Goal: Check status: Check status

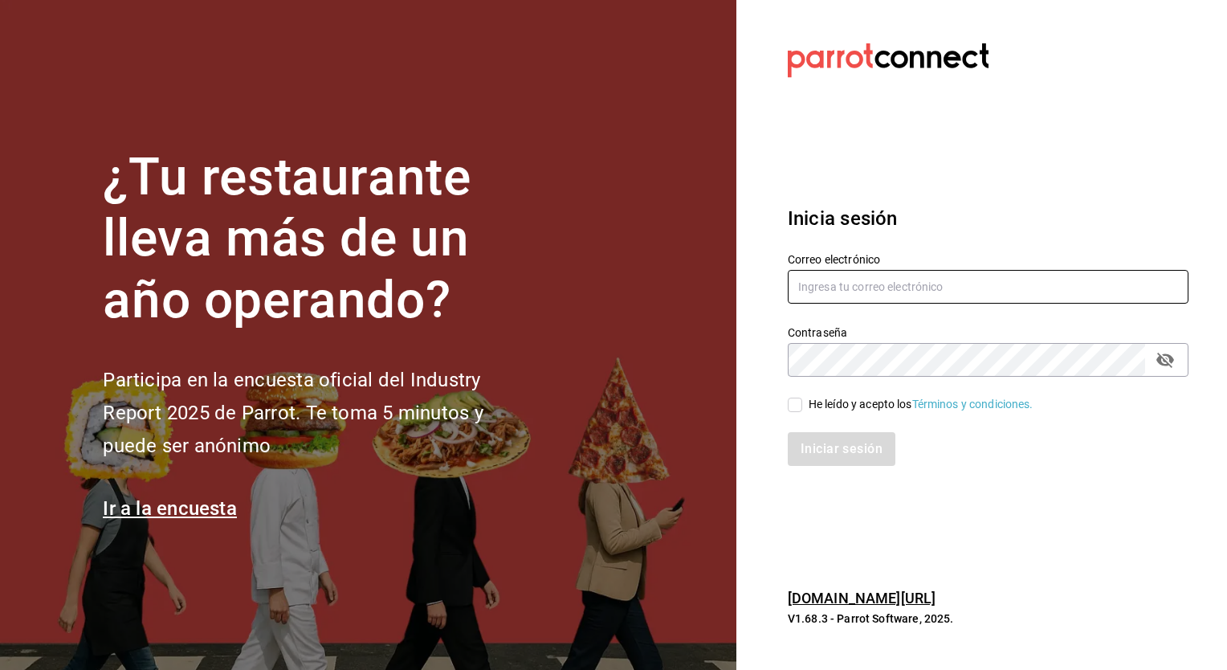
type input "[PERSON_NAME][EMAIL_ADDRESS][DATE][DOMAIN_NAME]"
click at [794, 407] on input "He leído y acepto los Términos y condiciones." at bounding box center [795, 405] width 14 height 14
checkbox input "true"
click at [819, 479] on div "Inicia sesión Correo electrónico [PERSON_NAME][EMAIL_ADDRESS][DATE][DOMAIN_NAME…" at bounding box center [988, 335] width 401 height 301
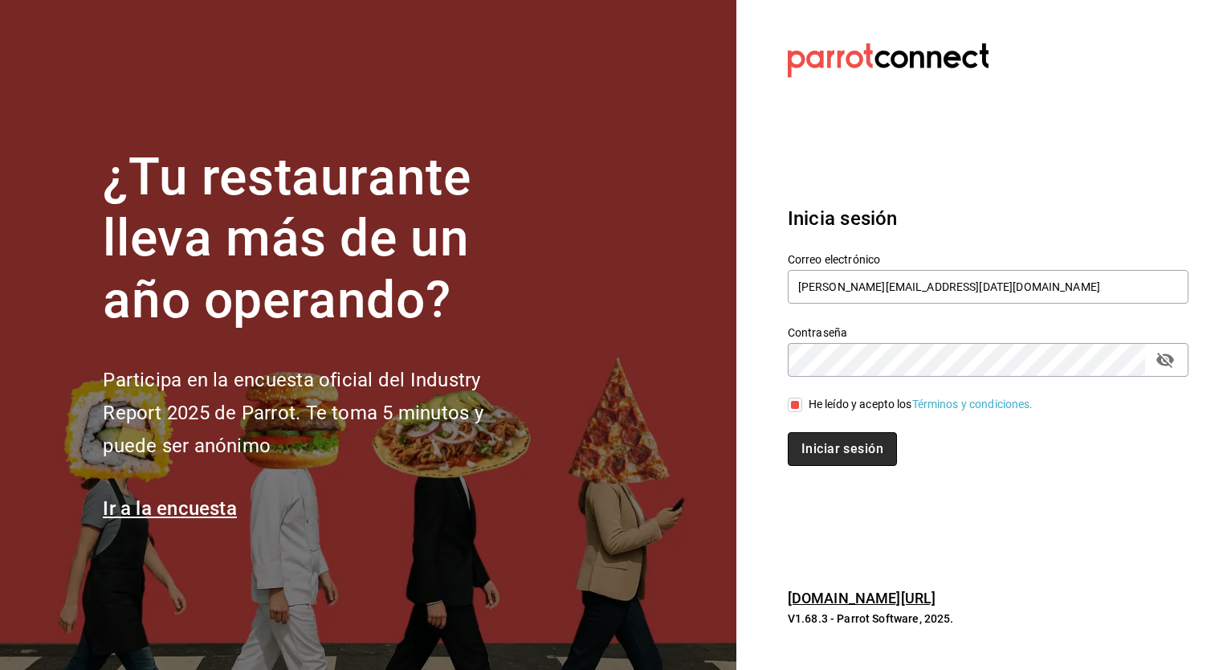
click at [842, 459] on button "Iniciar sesión" at bounding box center [842, 449] width 109 height 34
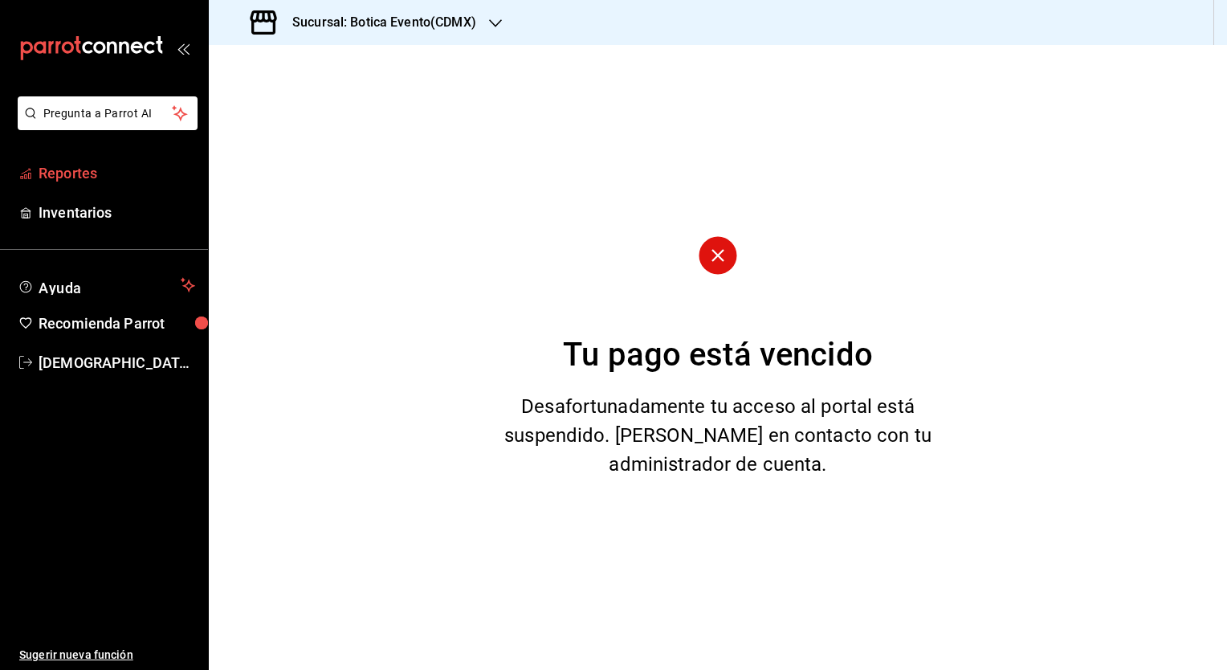
click at [76, 184] on link "Reportes" at bounding box center [104, 173] width 208 height 35
click at [500, 22] on icon "button" at bounding box center [495, 23] width 13 height 13
click at [301, 76] on span "Botica Evento(CDMX)" at bounding box center [277, 69] width 111 height 17
click at [410, 31] on h3 "Sucursal: Botica Evento(CDMX)" at bounding box center [378, 22] width 197 height 19
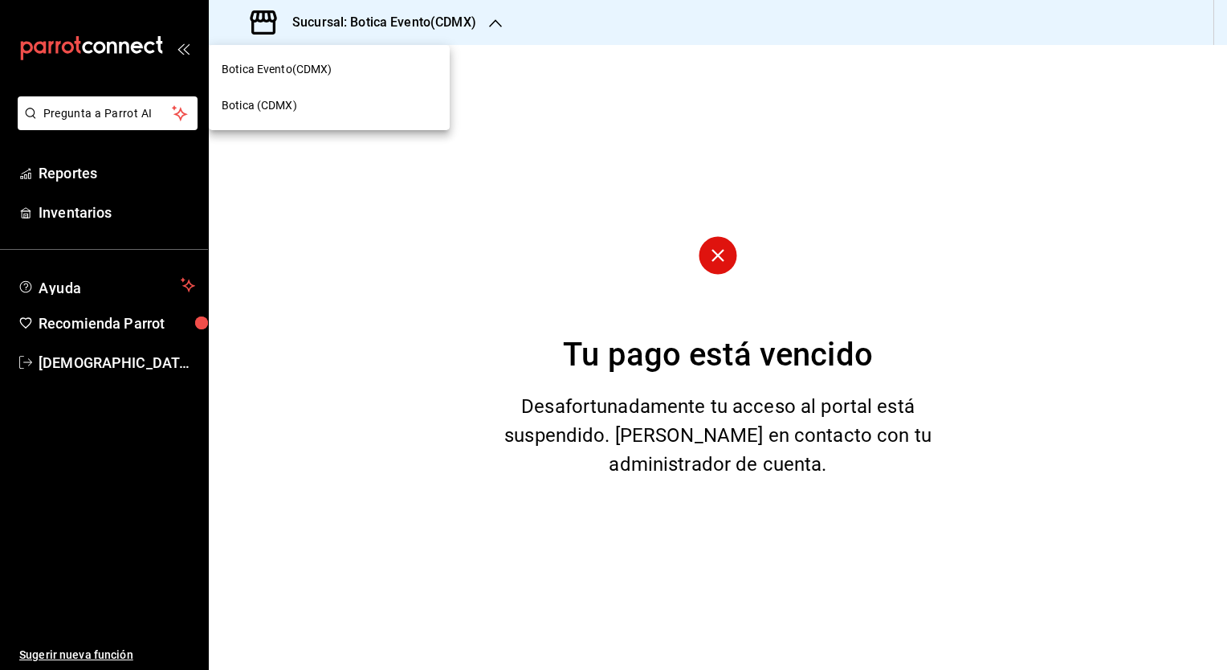
click at [320, 102] on div "Botica (CDMX)" at bounding box center [329, 105] width 215 height 17
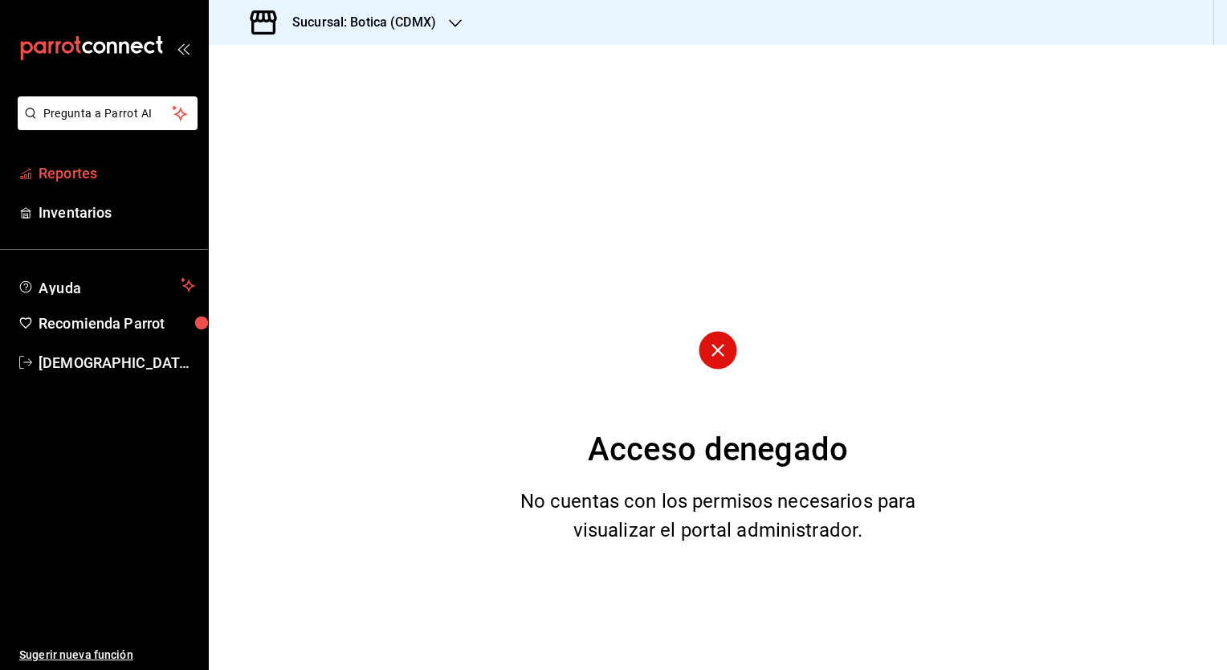
click at [82, 174] on span "Reportes" at bounding box center [117, 173] width 157 height 22
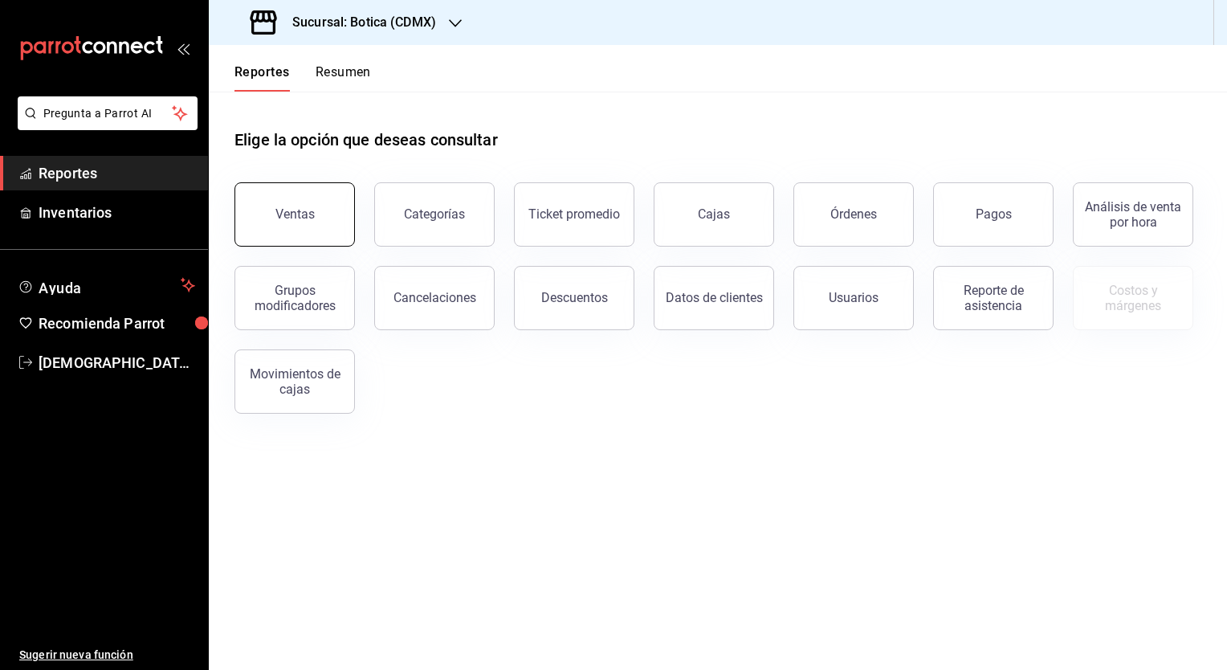
click at [272, 236] on button "Ventas" at bounding box center [295, 214] width 120 height 64
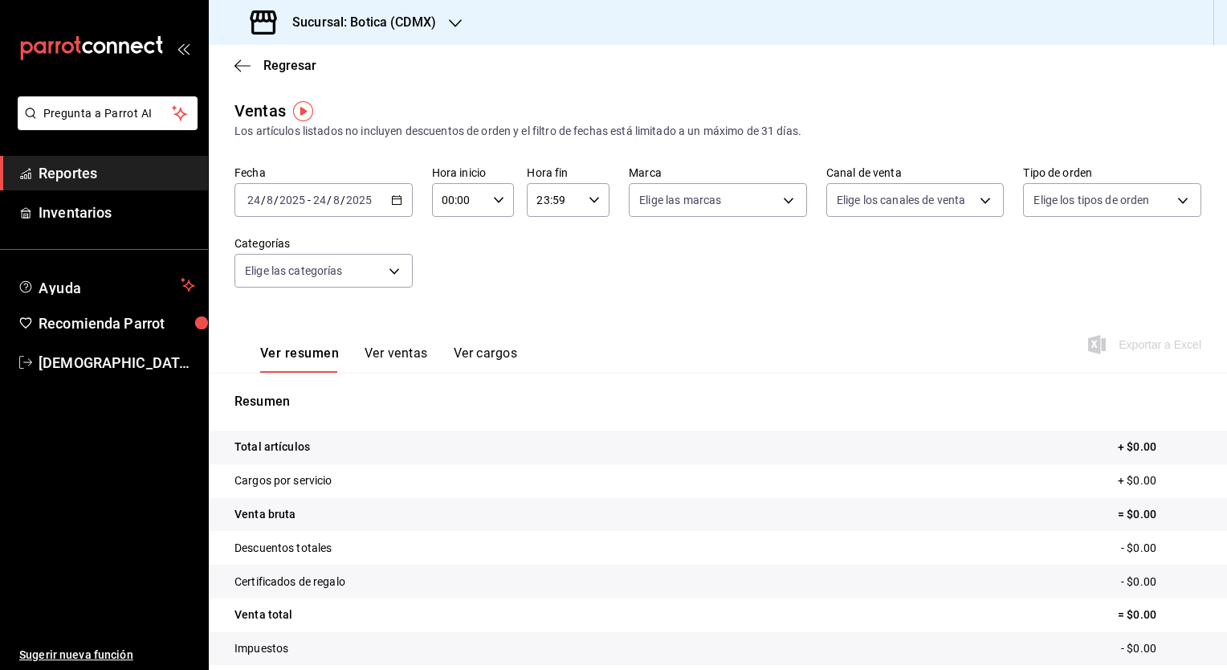
click at [395, 204] on \(Stroke\) "button" at bounding box center [397, 200] width 10 height 9
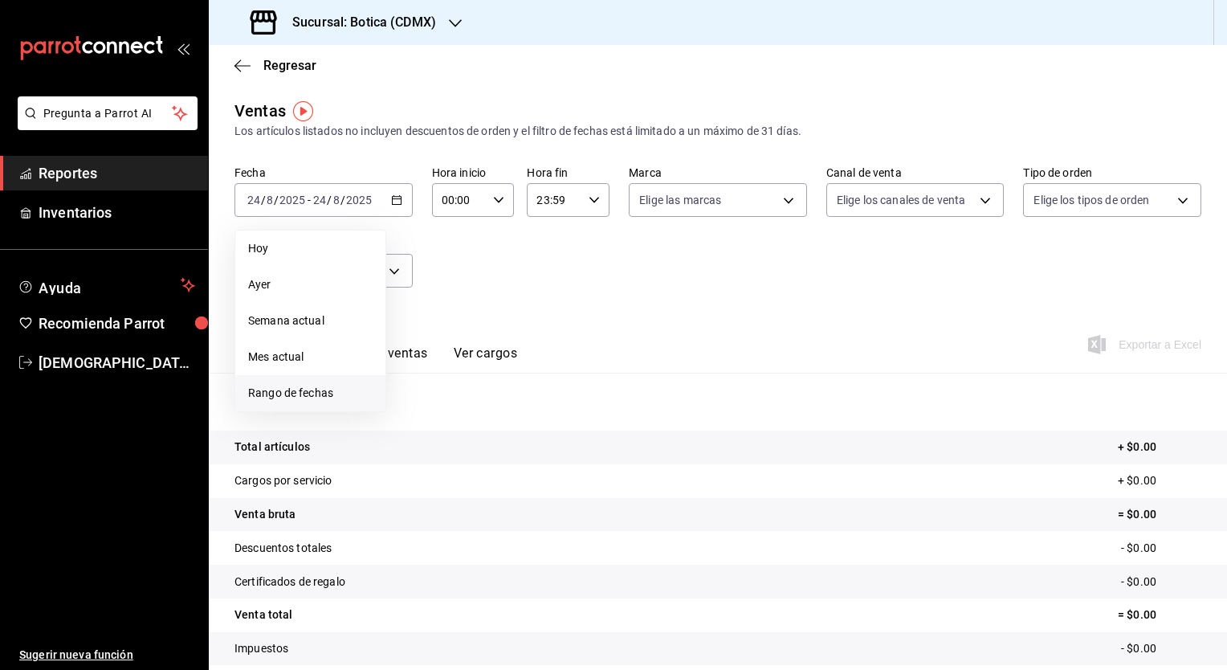
click at [283, 396] on span "Rango de fechas" at bounding box center [310, 393] width 125 height 17
click at [535, 309] on abbr "1" at bounding box center [534, 306] width 6 height 11
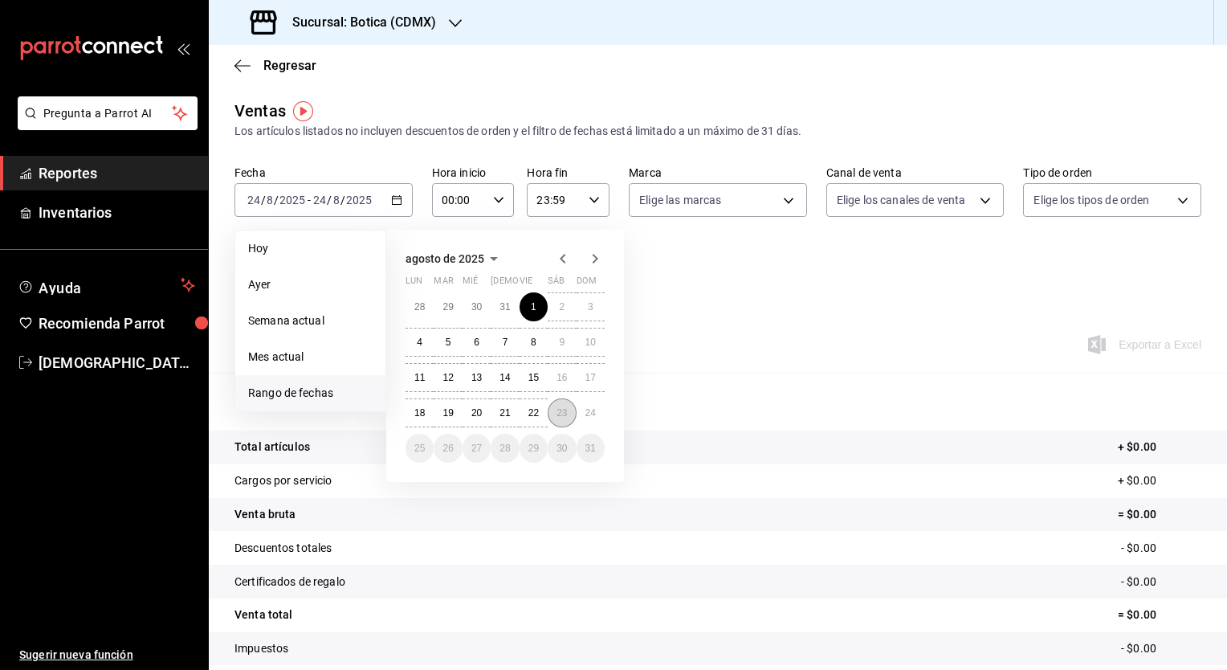
click at [565, 408] on abbr "23" at bounding box center [562, 412] width 10 height 11
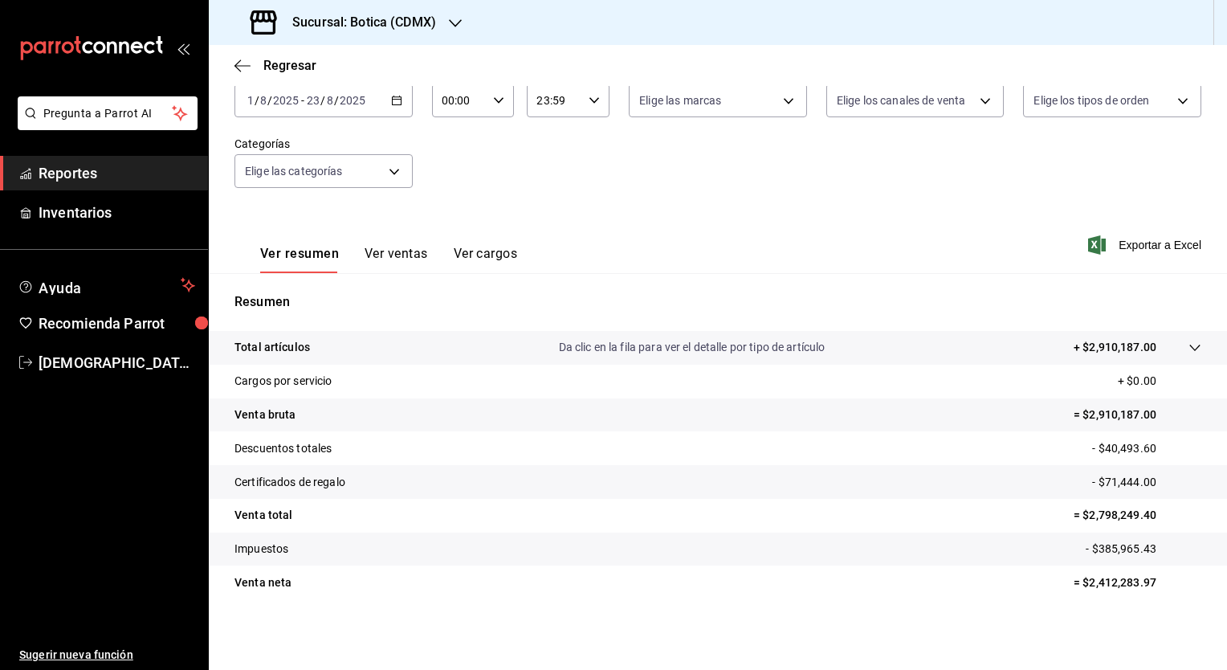
scroll to position [100, 0]
click at [299, 68] on span "Regresar" at bounding box center [289, 65] width 53 height 15
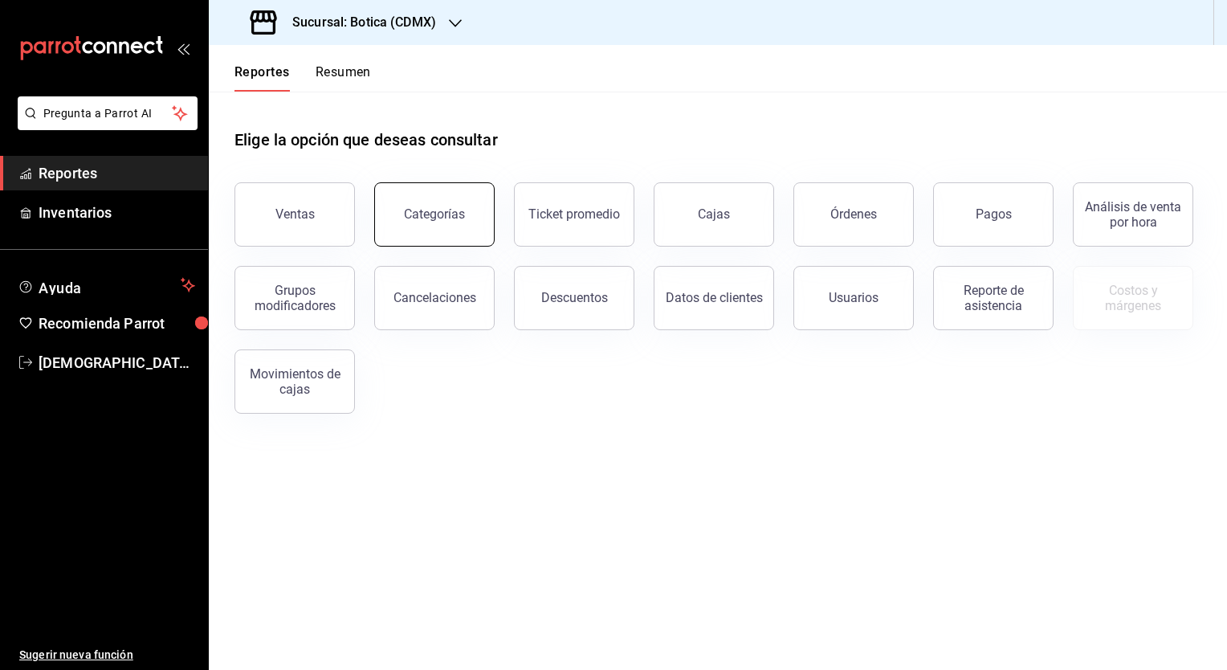
click at [477, 228] on button "Categorías" at bounding box center [434, 214] width 120 height 64
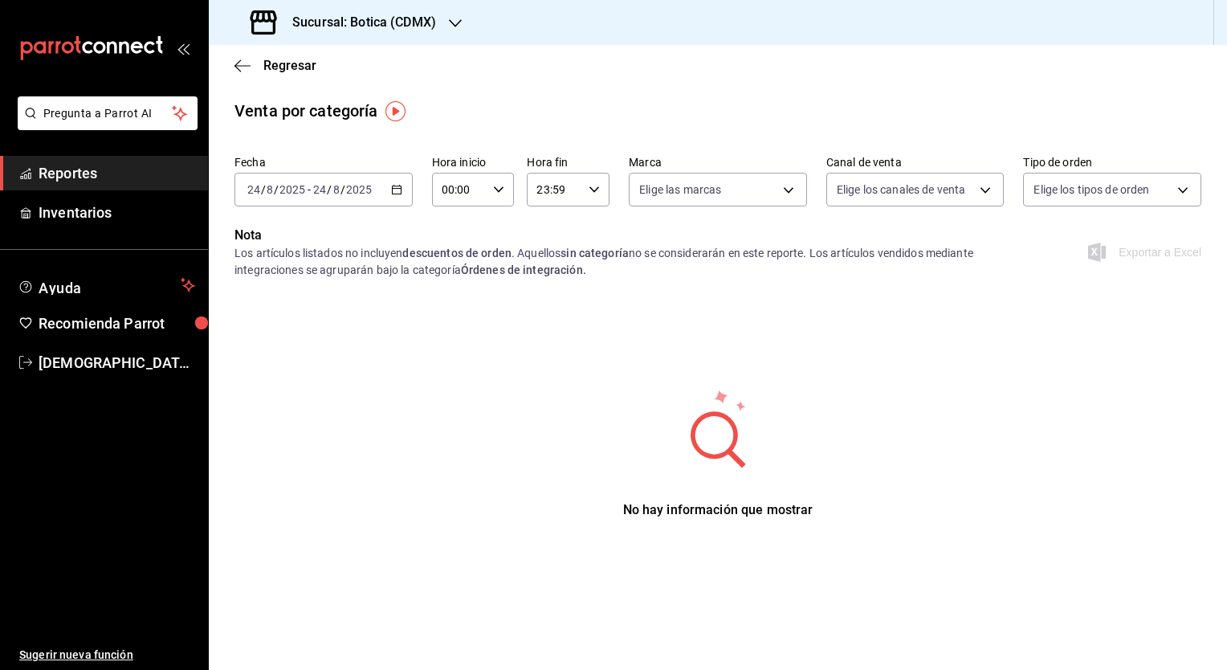
click at [280, 76] on div "Regresar" at bounding box center [718, 65] width 1019 height 41
click at [287, 73] on div "Regresar" at bounding box center [718, 65] width 1019 height 41
click at [294, 69] on span "Regresar" at bounding box center [289, 65] width 53 height 15
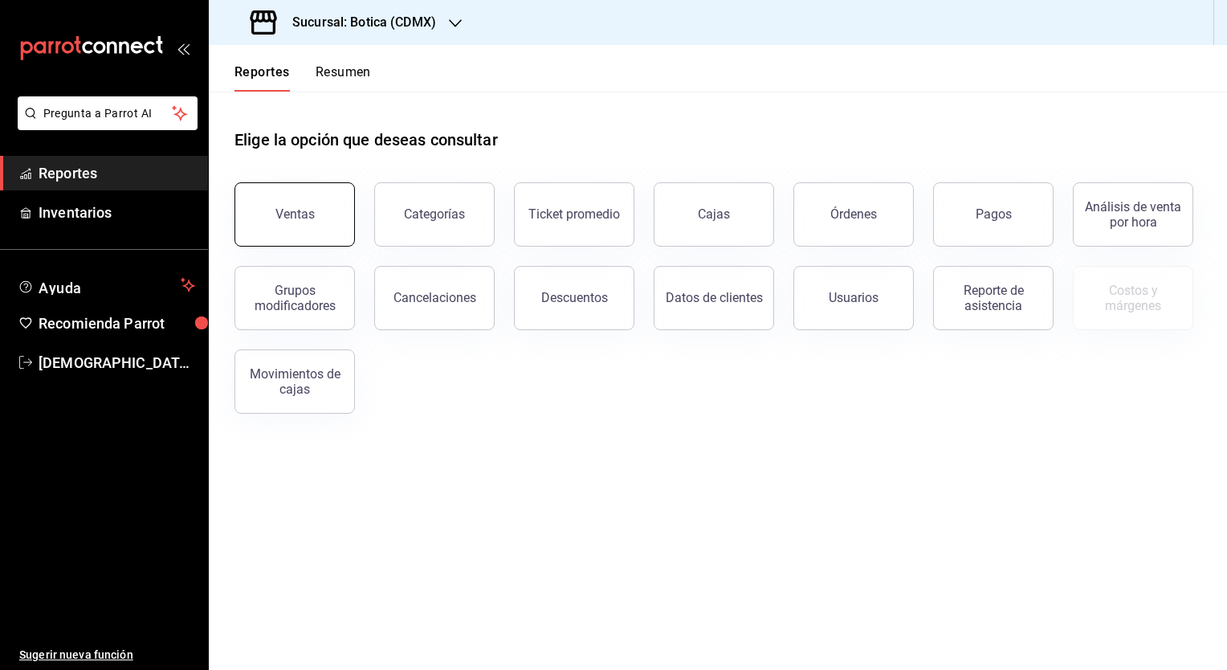
click at [297, 220] on div "Ventas" at bounding box center [295, 213] width 39 height 15
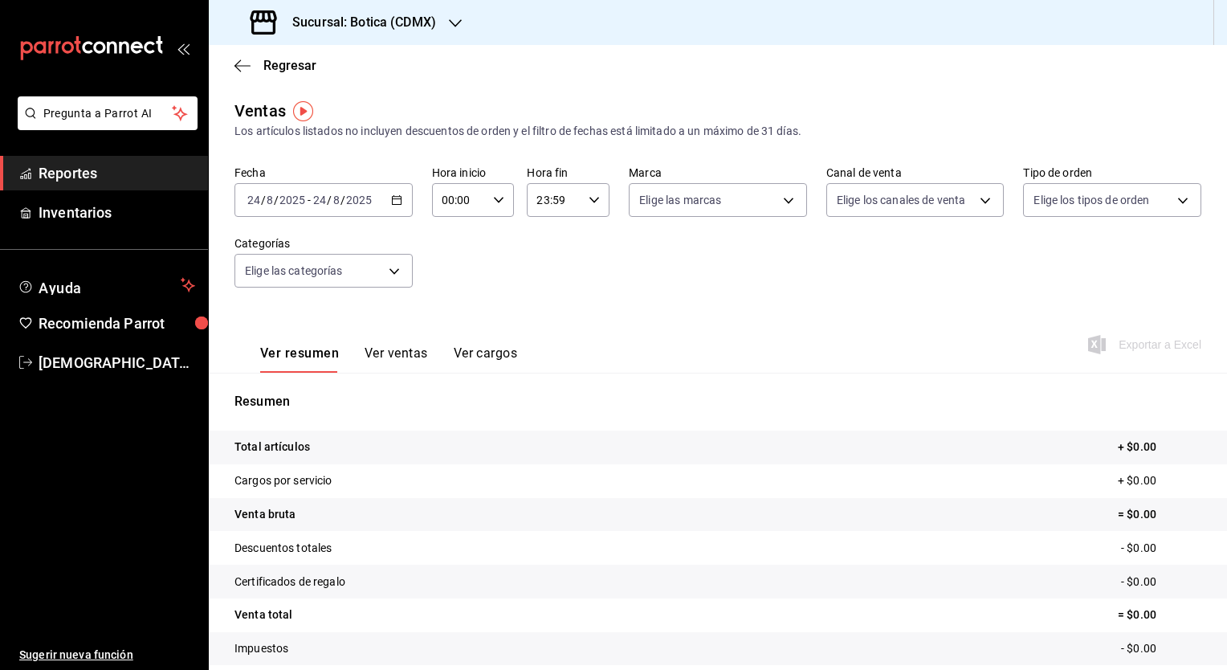
click at [419, 349] on button "Ver ventas" at bounding box center [396, 358] width 63 height 27
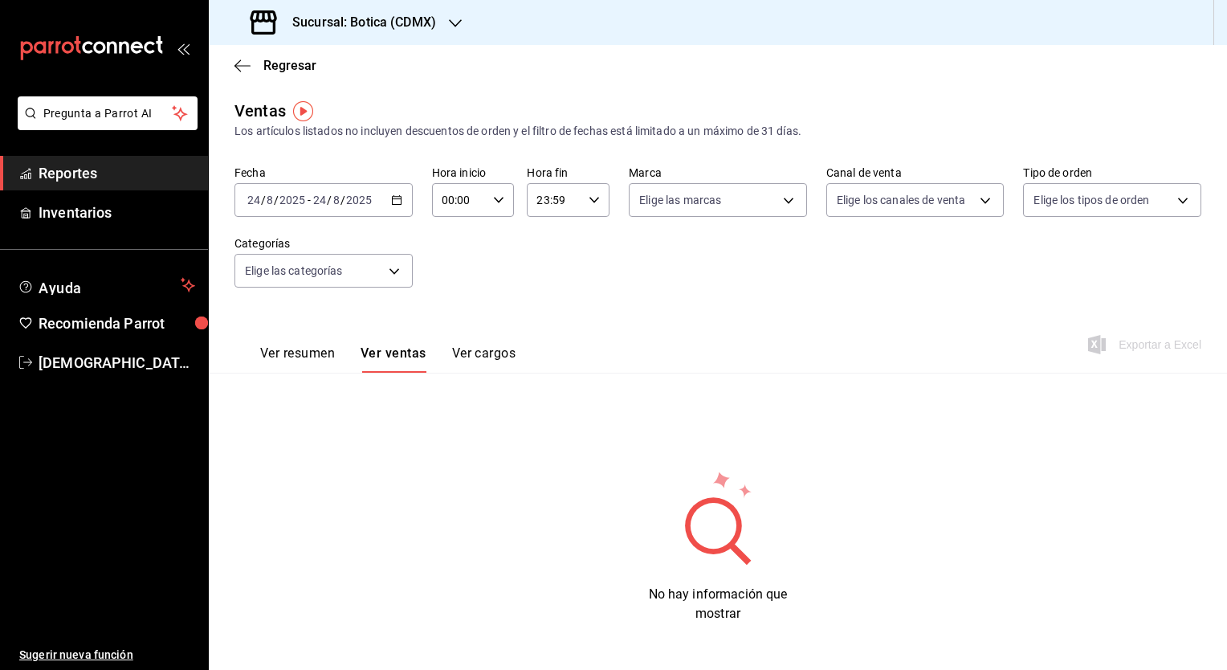
click at [392, 204] on \(Stroke\) "button" at bounding box center [397, 200] width 10 height 9
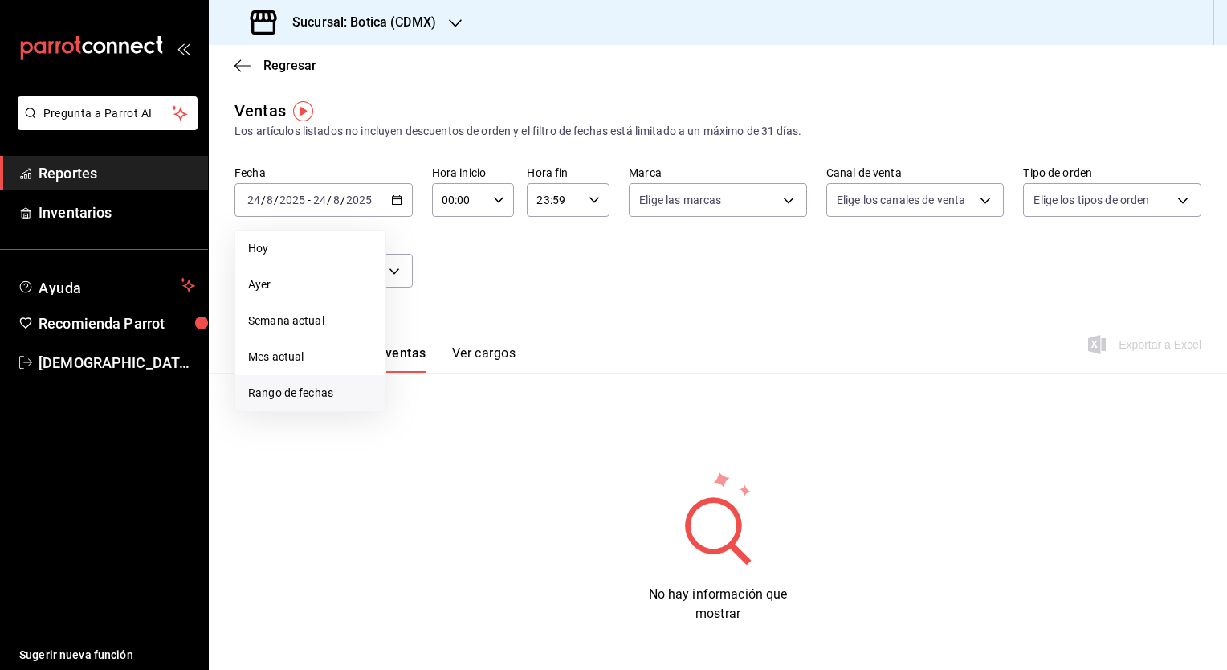
click at [310, 381] on li "Rango de fechas" at bounding box center [310, 393] width 150 height 36
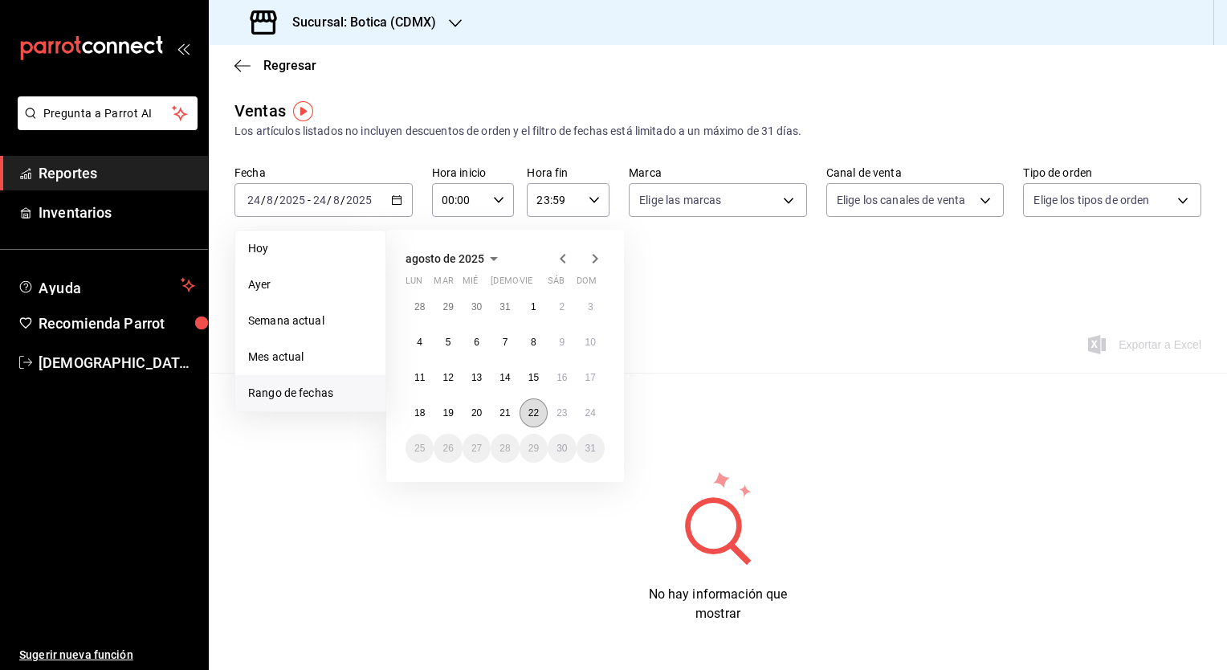
click at [521, 416] on button "22" at bounding box center [534, 412] width 28 height 29
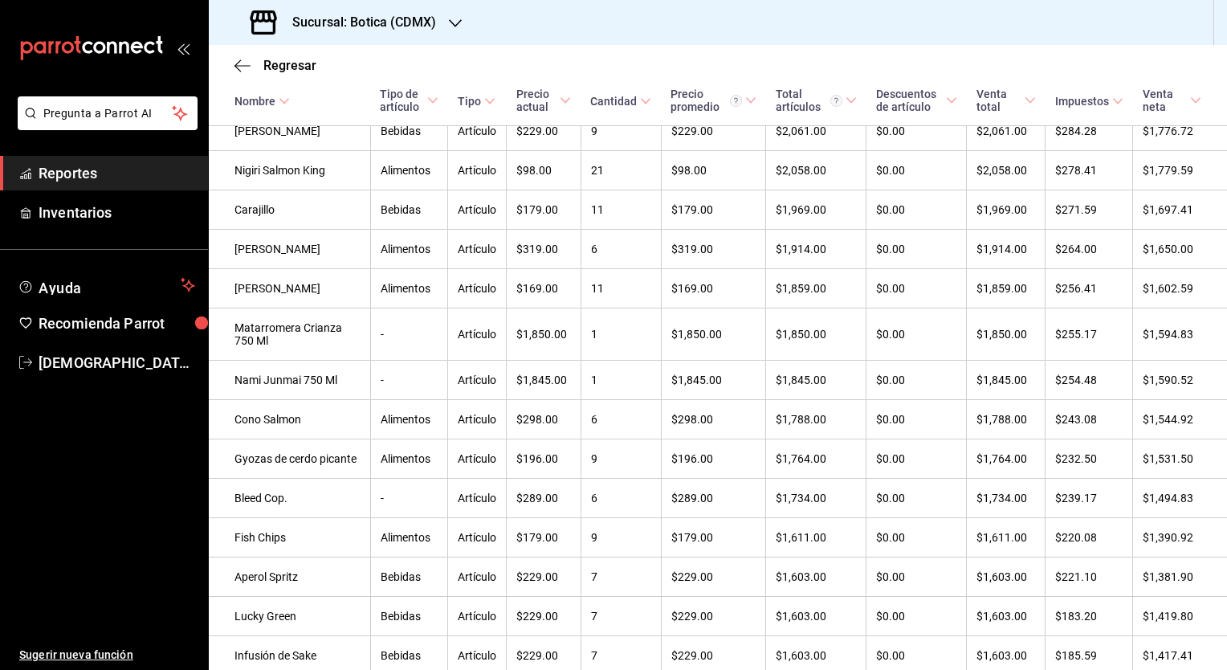
scroll to position [1399, 0]
